Goal: Task Accomplishment & Management: Use online tool/utility

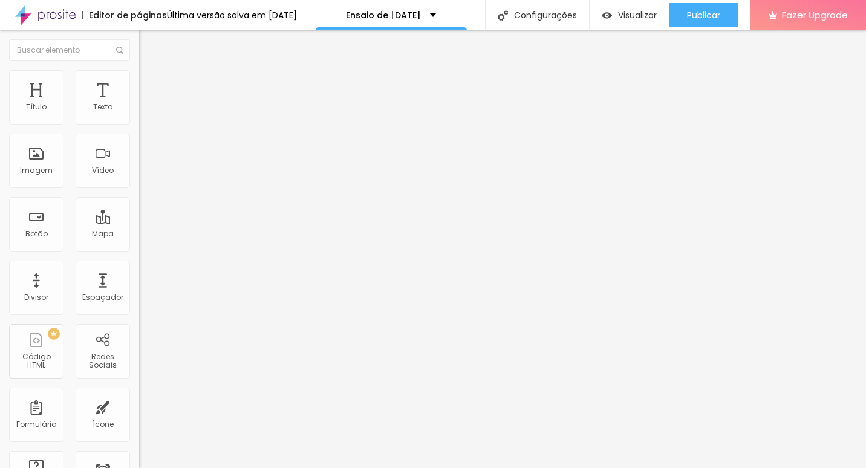
click at [139, 73] on img at bounding box center [144, 75] width 11 height 11
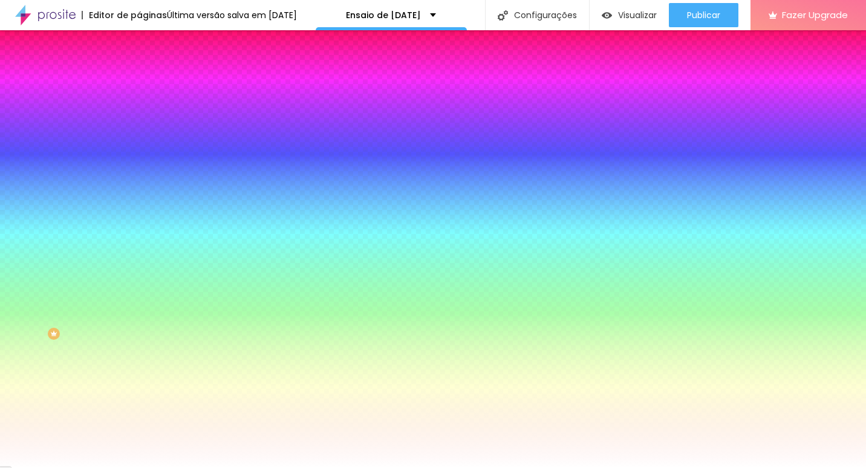
click at [139, 116] on div at bounding box center [208, 116] width 139 height 0
type input "#FFFFFF"
drag, startPoint x: 86, startPoint y: 148, endPoint x: -2, endPoint y: 132, distance: 89.8
click at [0, 132] on html "Editor de páginas Alterações salvas automaticamente Ensaio de [DATE] Configuraç…" at bounding box center [433, 234] width 866 height 468
click at [139, 269] on div "Editar Coluna Conteúdo Estilo Avançado Cor de fundo Voltar ao padrão #FFFFFF So…" at bounding box center [208, 249] width 139 height 438
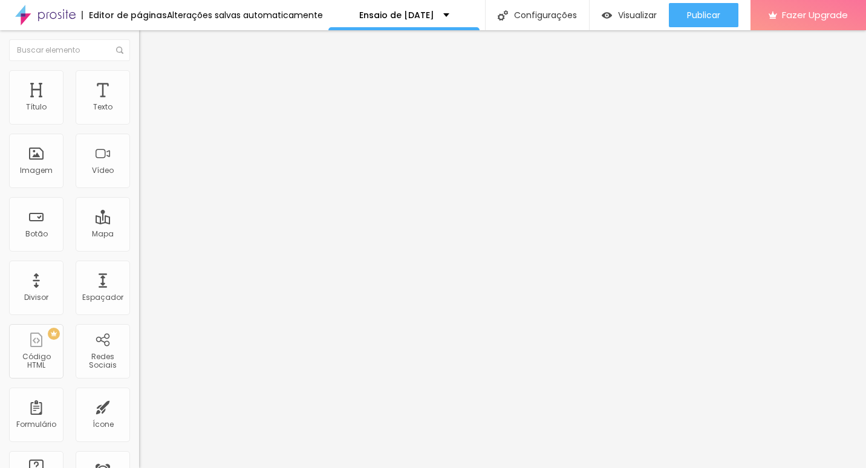
click at [150, 92] on span "Estilo" at bounding box center [159, 88] width 19 height 10
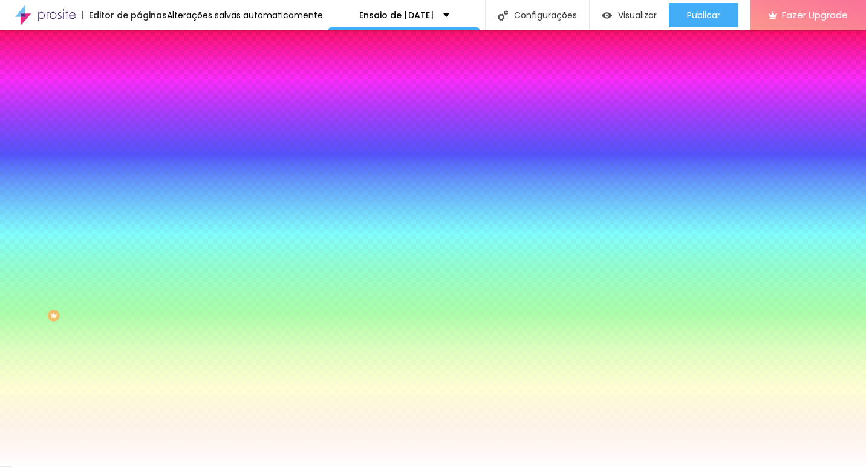
scroll to position [19, 0]
click at [144, 137] on img at bounding box center [147, 140] width 7 height 7
radio input "false"
radio input "true"
click at [144, 137] on img at bounding box center [147, 140] width 7 height 7
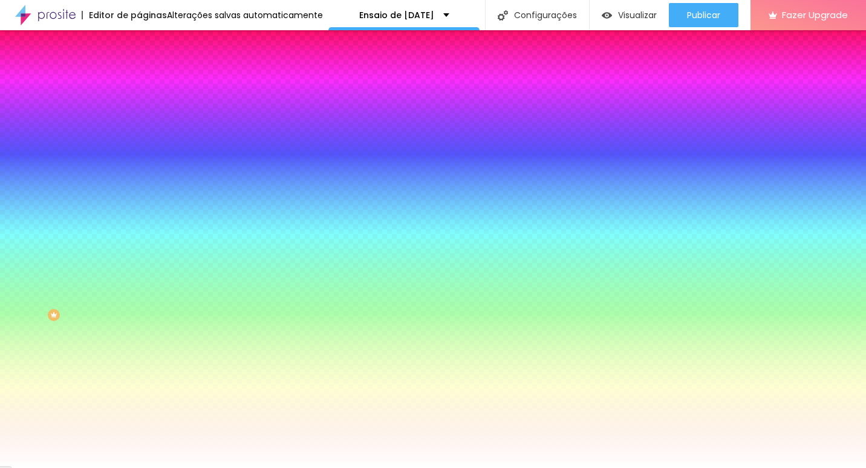
radio input "true"
radio input "false"
click at [144, 137] on img at bounding box center [147, 140] width 7 height 7
radio input "false"
radio input "true"
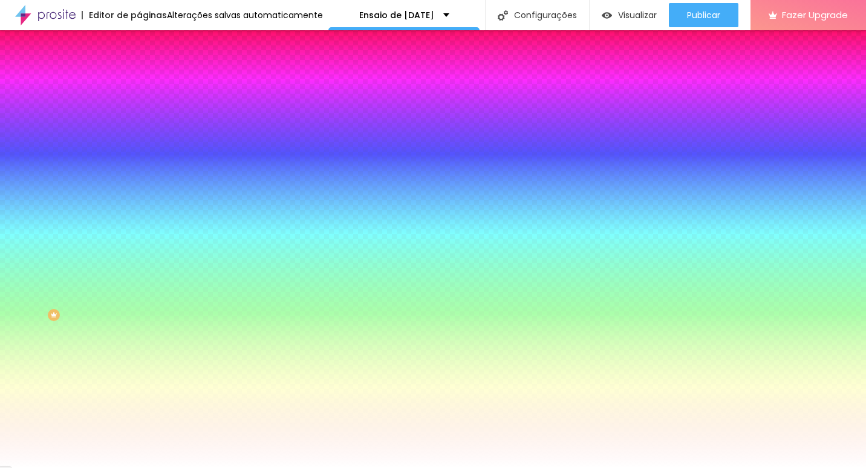
click at [144, 137] on img at bounding box center [147, 140] width 7 height 7
radio input "true"
radio input "false"
click at [144, 137] on img at bounding box center [147, 140] width 7 height 7
radio input "false"
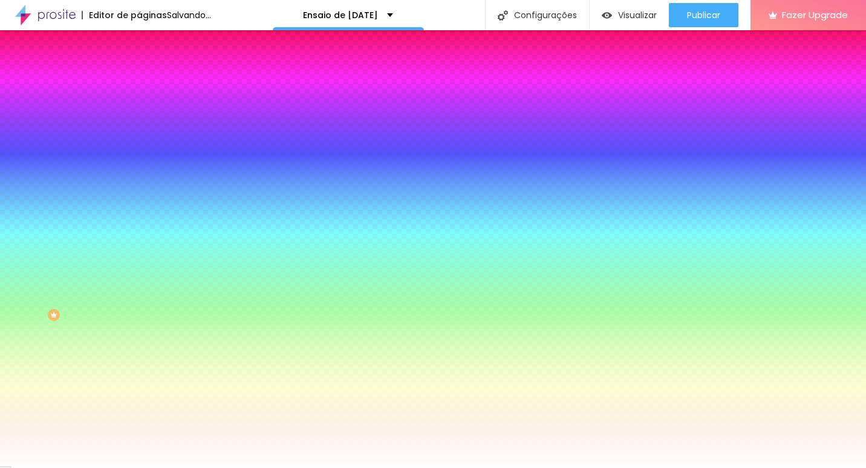
radio input "true"
type input "95"
type input "90"
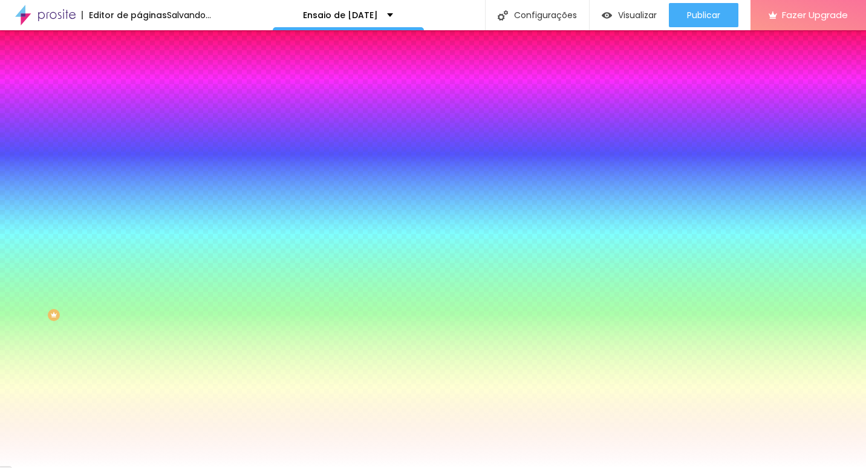
type input "85"
type input "80"
type input "75"
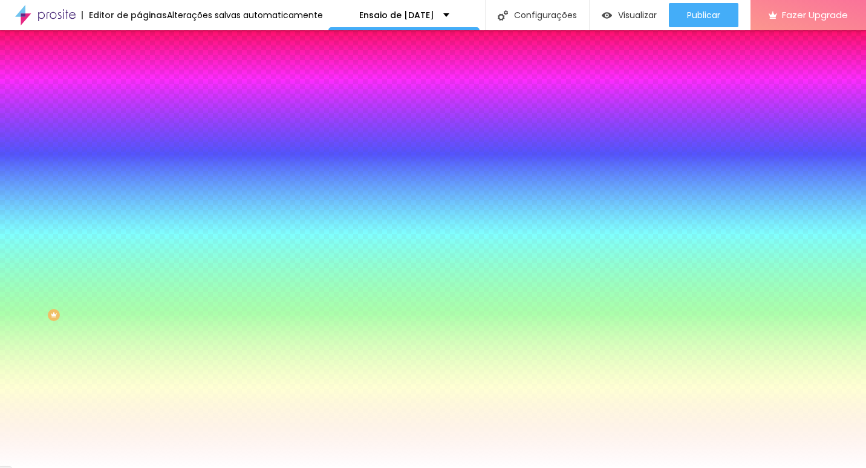
type input "75"
type input "70"
type input "65"
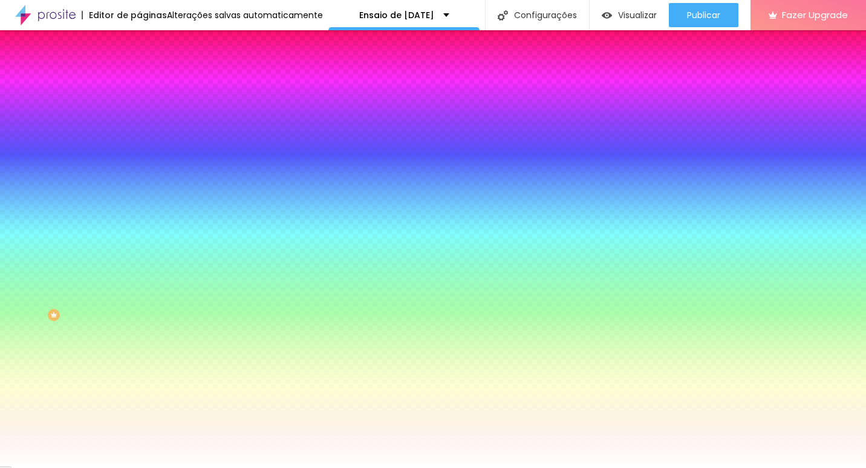
type input "60"
type input "65"
type input "70"
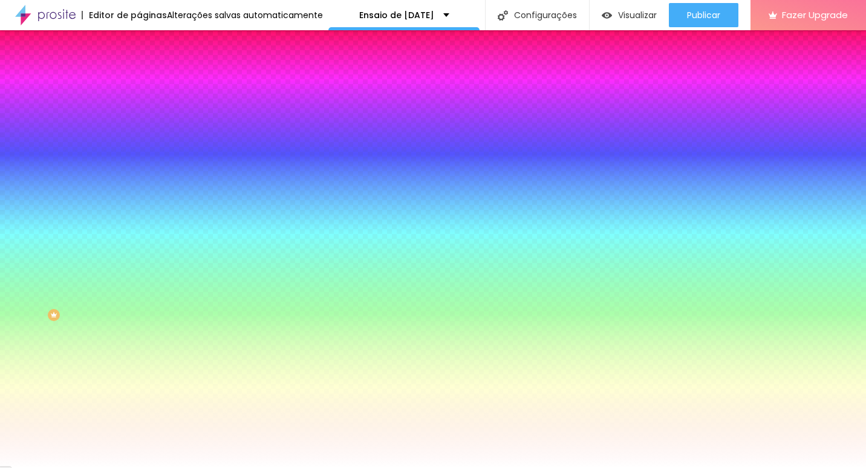
type input "70"
type input "75"
type input "80"
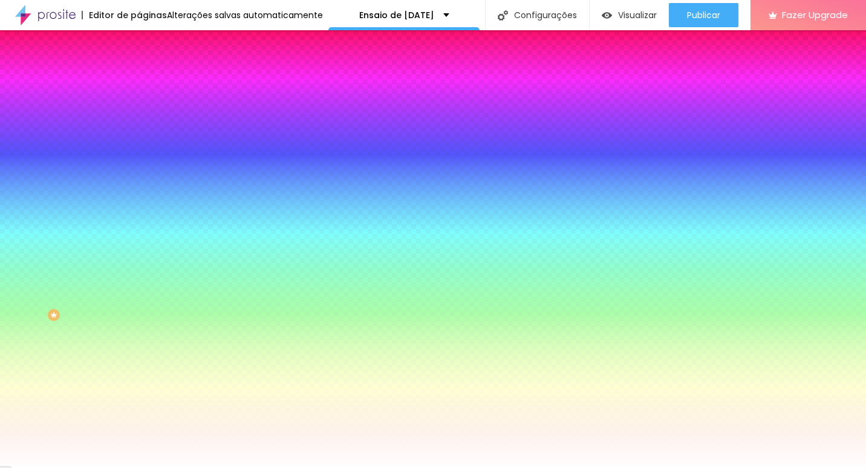
type input "85"
type input "90"
type input "85"
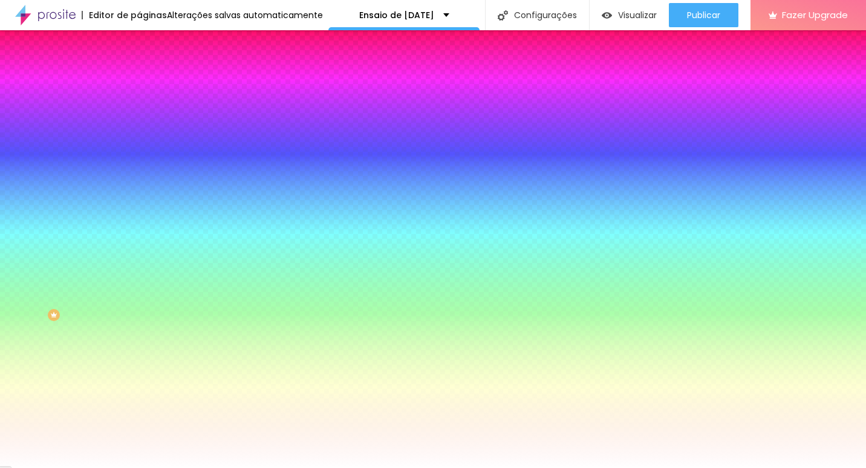
type input "85"
type input "90"
type input "95"
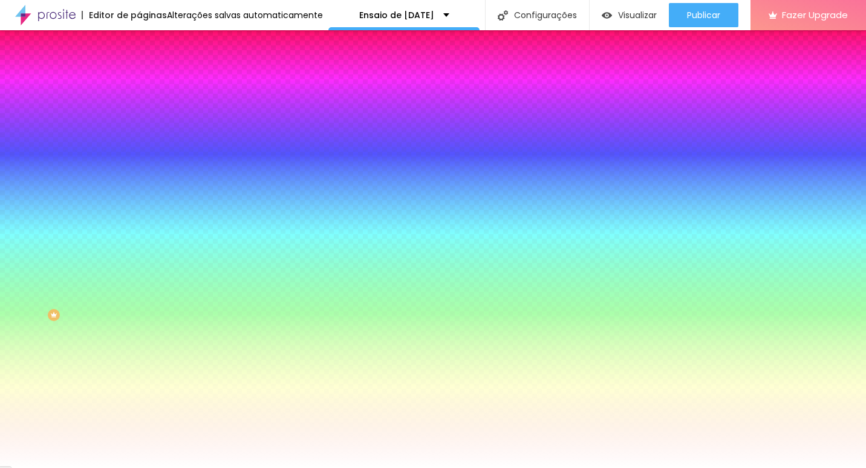
type input "100"
drag, startPoint x: 111, startPoint y: 181, endPoint x: 124, endPoint y: 181, distance: 13.3
click at [139, 181] on input "range" at bounding box center [178, 182] width 78 height 10
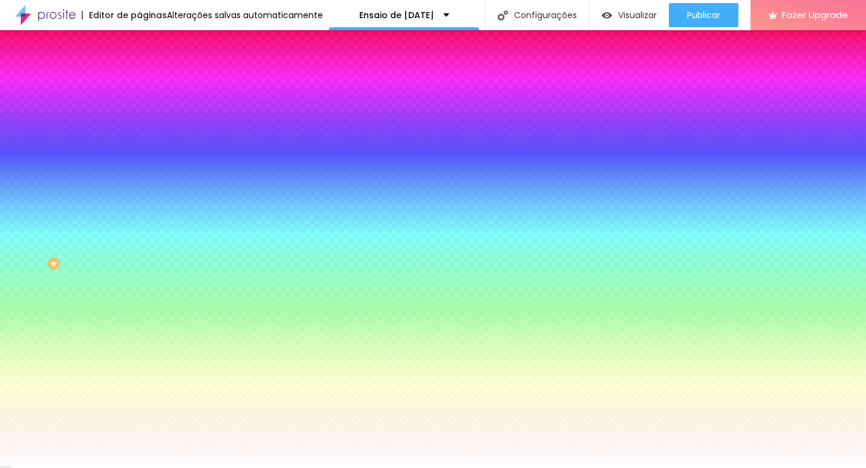
click at [139, 357] on div "Cor de fundo Voltar ao padrão #FFFFFF" at bounding box center [208, 342] width 139 height 33
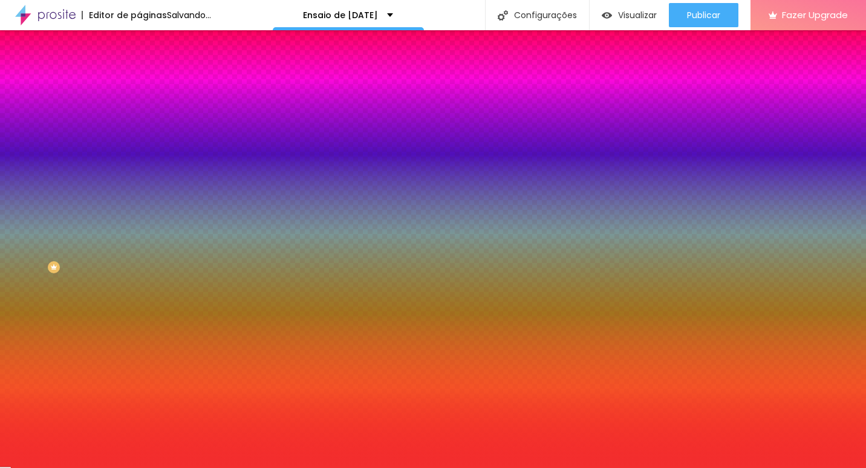
drag, startPoint x: 63, startPoint y: 397, endPoint x: 74, endPoint y: 379, distance: 20.6
click at [74, 379] on div at bounding box center [433, 234] width 866 height 468
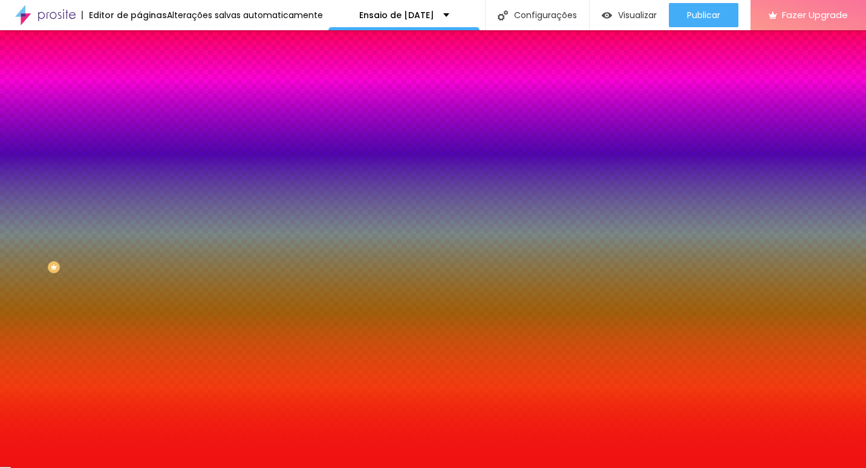
click at [800, 29] on div at bounding box center [801, 28] width 2 height 2
click at [86, 377] on div at bounding box center [433, 234] width 866 height 468
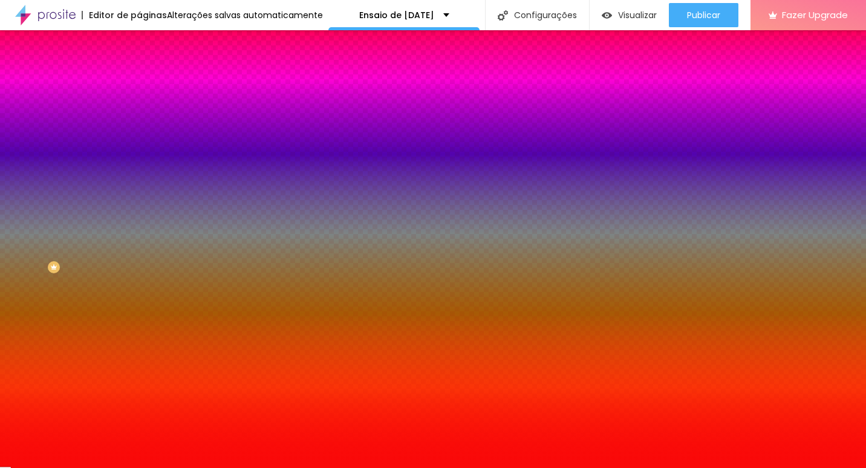
click at [139, 300] on div "Visual Largura 100 % px Borda Voltar ao padrão Sombra DESATIVADO Voltar ao padr…" at bounding box center [208, 237] width 139 height 399
click at [139, 347] on div at bounding box center [208, 347] width 139 height 0
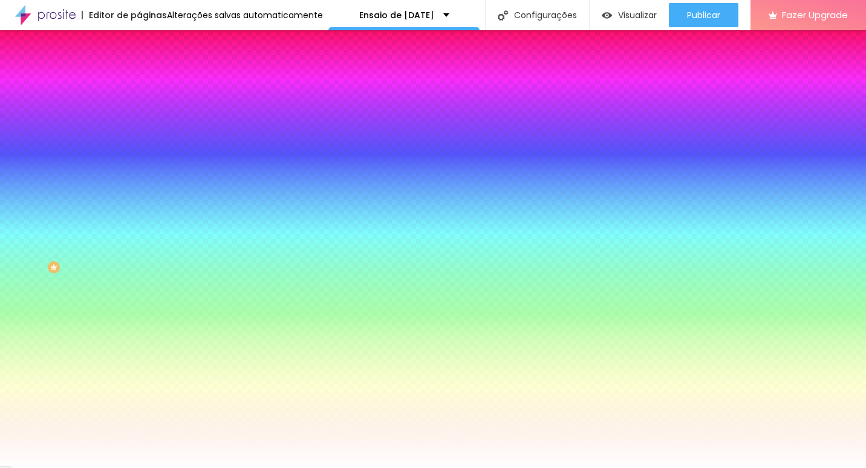
type input "#FFFFFF"
drag, startPoint x: 53, startPoint y: 385, endPoint x: 0, endPoint y: 350, distance: 63.6
click at [0, 350] on html "Editor de páginas Alterações salvas automaticamente Ensaio de [DATE] Configuraç…" at bounding box center [433, 234] width 866 height 468
click at [139, 366] on div "Ícone" at bounding box center [208, 362] width 139 height 7
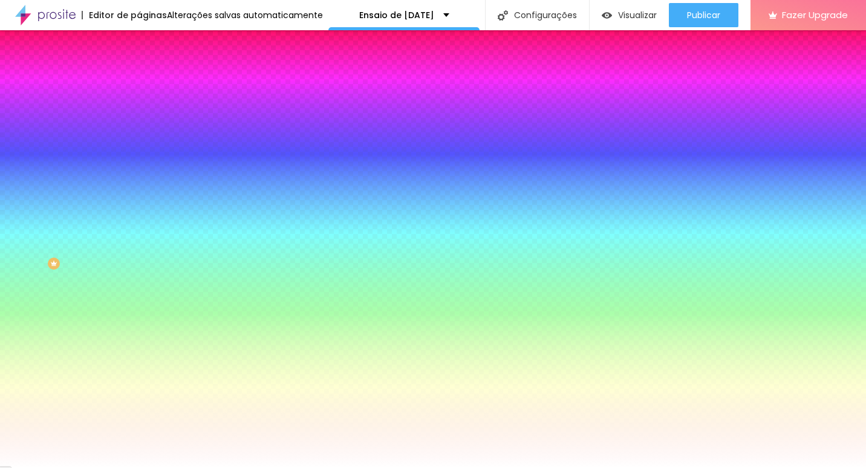
click at [139, 415] on span "Direita" at bounding box center [150, 410] width 23 height 10
click at [139, 92] on img at bounding box center [144, 97] width 11 height 11
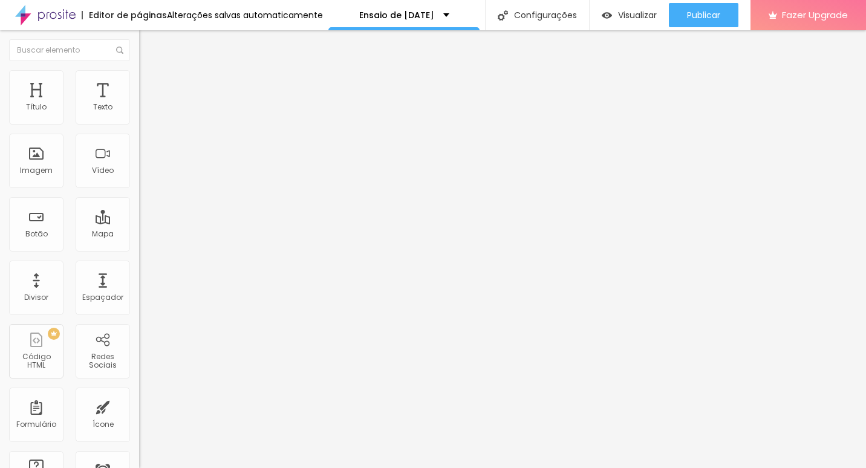
click at [139, 79] on img at bounding box center [144, 73] width 11 height 11
click at [139, 324] on div "Editar Perguntas frequentes Conteúdo Estilo Avançado Perguntas frequentes Quant…" at bounding box center [208, 249] width 139 height 438
